Goal: Information Seeking & Learning: Understand process/instructions

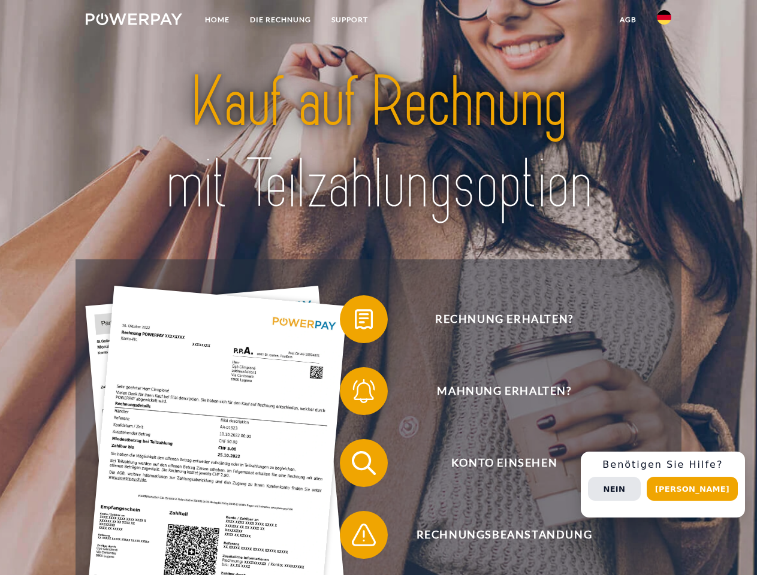
click at [134, 21] on img at bounding box center [134, 19] width 96 height 12
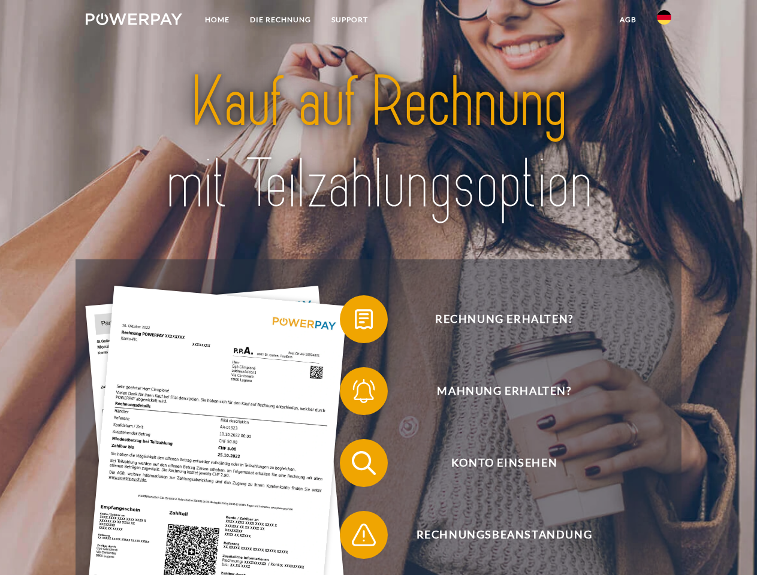
click at [664, 21] on img at bounding box center [664, 17] width 14 height 14
click at [627, 20] on link "agb" at bounding box center [627, 20] width 37 height 22
click at [355, 322] on span at bounding box center [346, 319] width 60 height 60
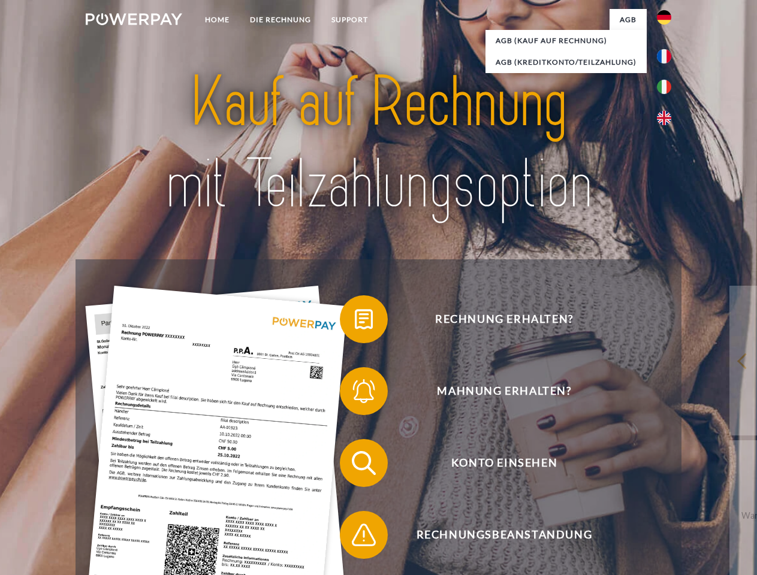
click at [355, 394] on span at bounding box center [346, 391] width 60 height 60
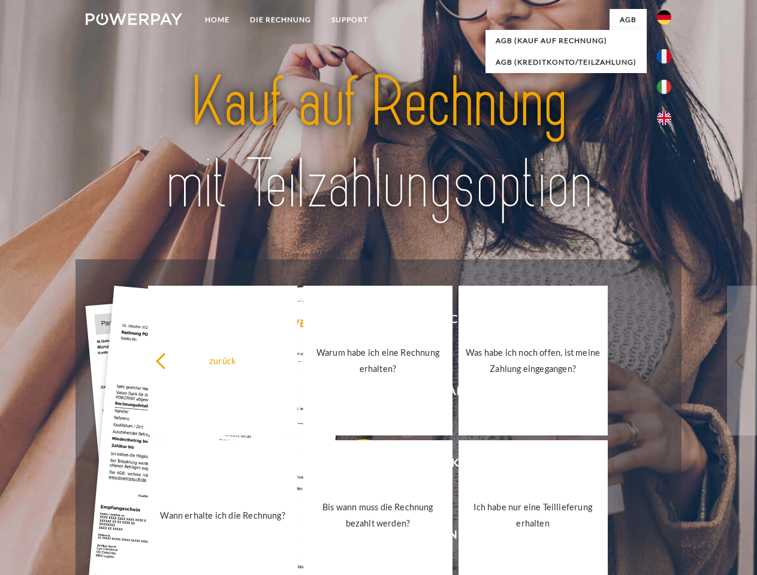
click at [355, 466] on link "Bis wann muss die Rechnung bezahlt werden?" at bounding box center [377, 515] width 149 height 150
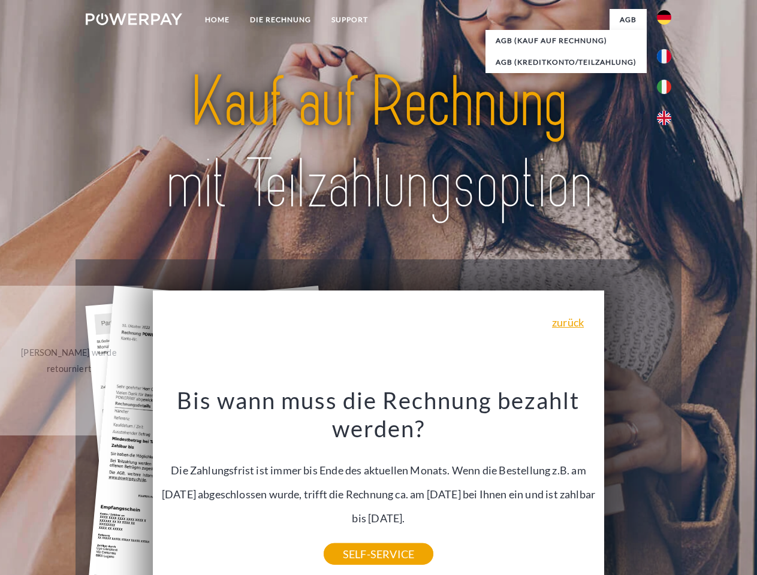
click at [355, 538] on div "Rechnung erhalten? Mahnung erhalten? Konto einsehen" at bounding box center [378, 498] width 605 height 479
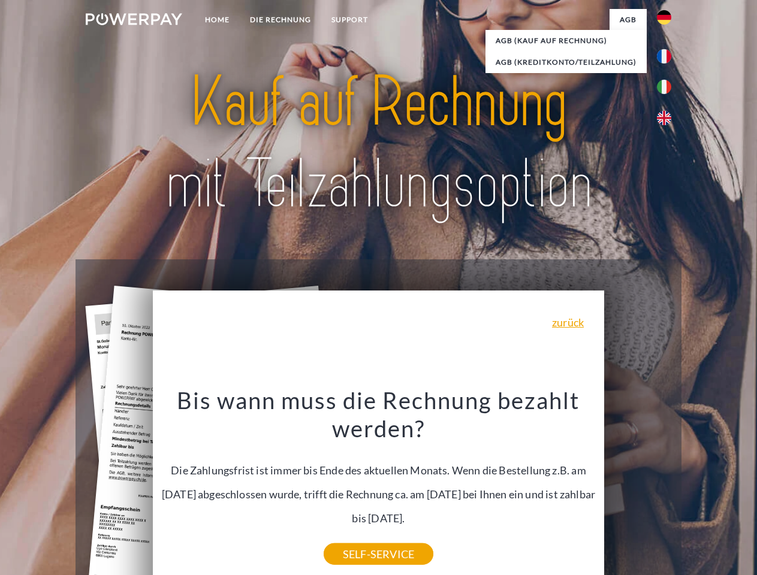
click at [667, 485] on div "Rechnung erhalten? Mahnung erhalten? Konto einsehen" at bounding box center [378, 498] width 605 height 479
click at [638, 487] on span "Konto einsehen" at bounding box center [504, 463] width 294 height 48
click at [696, 489] on header "Home DIE RECHNUNG SUPPORT" at bounding box center [378, 414] width 757 height 828
